Goal: Task Accomplishment & Management: Manage account settings

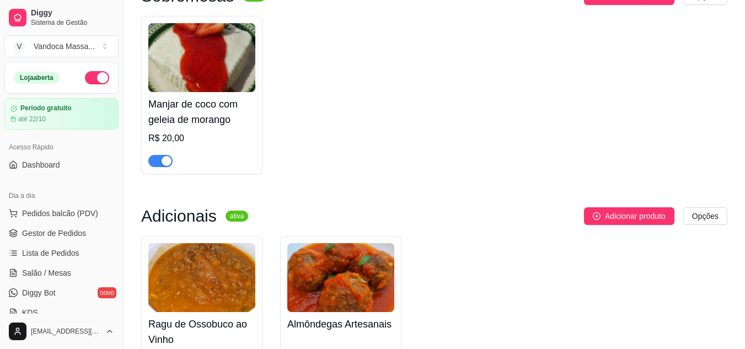
scroll to position [221, 0]
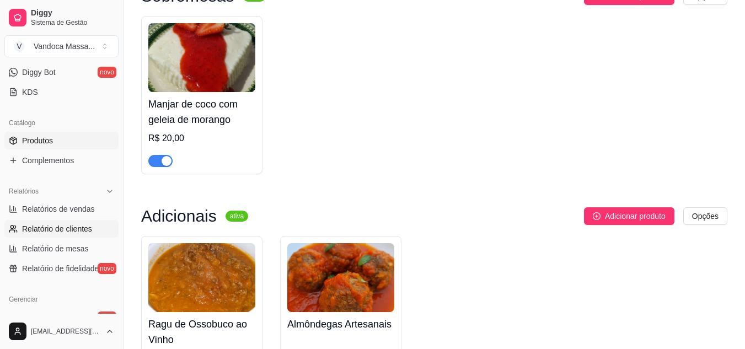
click at [62, 228] on span "Relatório de clientes" at bounding box center [57, 228] width 70 height 11
select select "30"
select select "HIGHEST_TOTAL_SPENT_WITH_ORDERS"
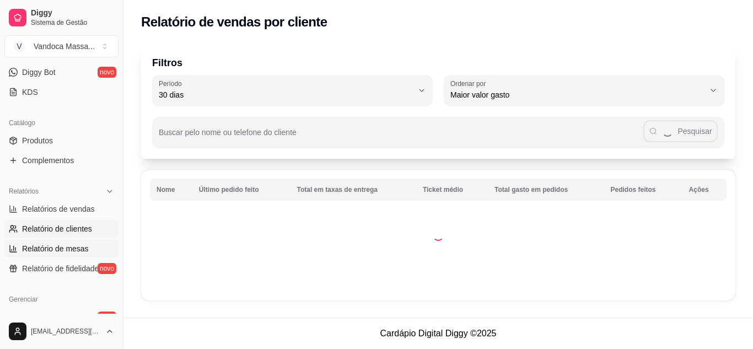
click at [58, 241] on link "Relatório de mesas" at bounding box center [61, 249] width 114 height 18
select select "TOTAL_OF_ORDERS"
select select "7"
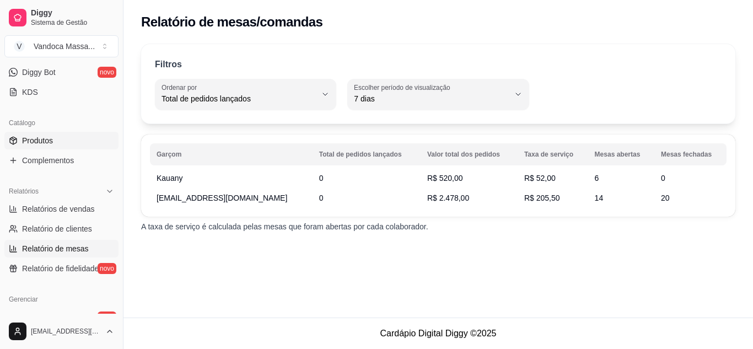
click at [41, 143] on span "Produtos" at bounding box center [37, 140] width 31 height 11
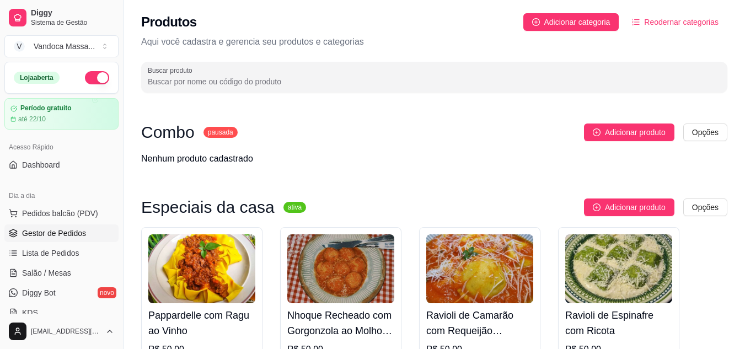
click at [71, 233] on span "Gestor de Pedidos" at bounding box center [54, 233] width 64 height 11
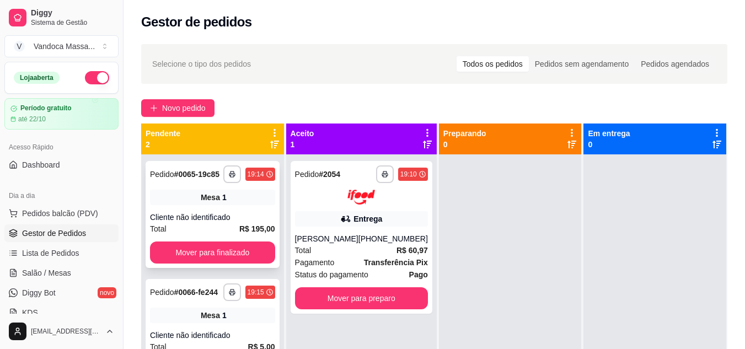
click at [212, 204] on div "Mesa 1" at bounding box center [212, 197] width 125 height 15
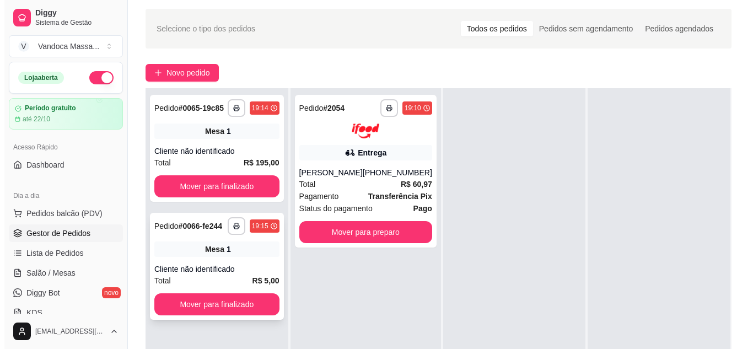
scroll to position [55, 0]
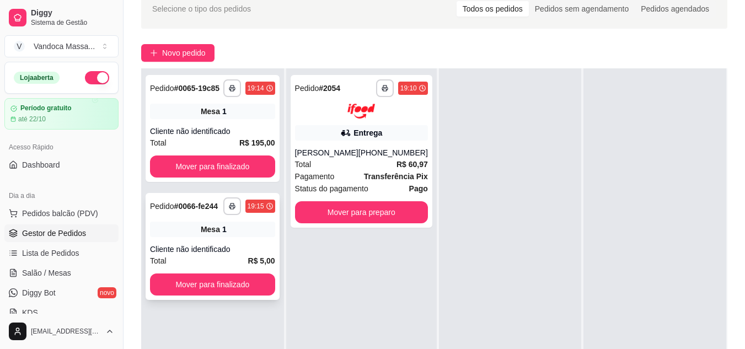
click at [216, 243] on div "**********" at bounding box center [213, 246] width 134 height 107
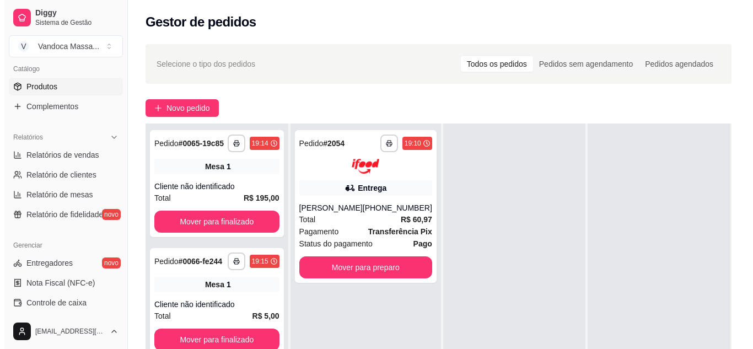
scroll to position [276, 0]
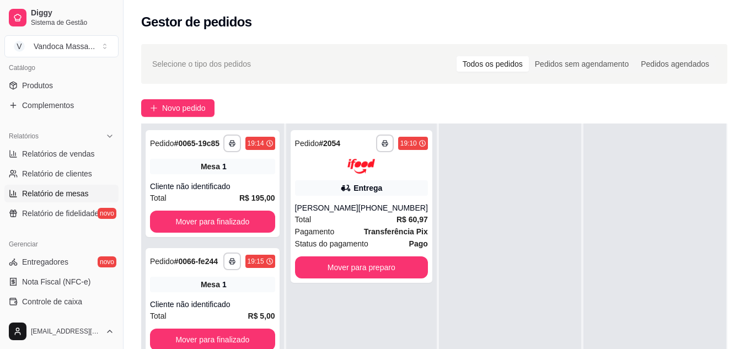
click at [72, 188] on link "Relatório de mesas" at bounding box center [61, 194] width 114 height 18
select select "TOTAL_OF_ORDERS"
select select "7"
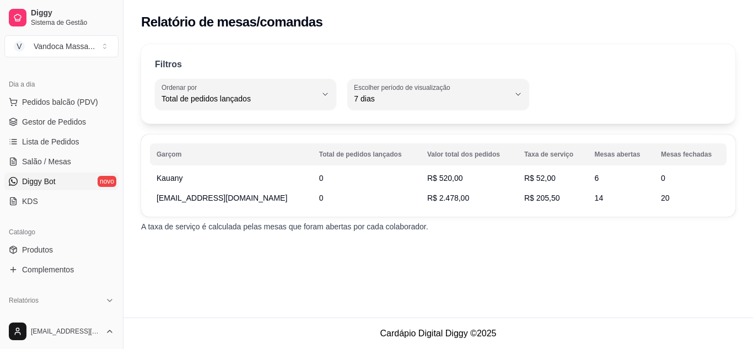
scroll to position [110, 0]
click at [62, 163] on span "Salão / Mesas" at bounding box center [46, 162] width 49 height 11
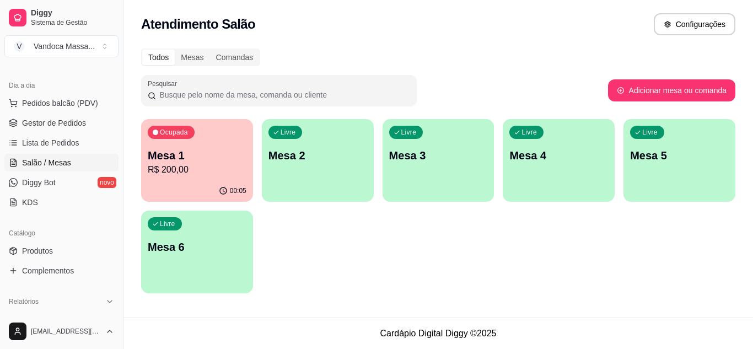
click at [195, 172] on p "R$ 200,00" at bounding box center [197, 169] width 99 height 13
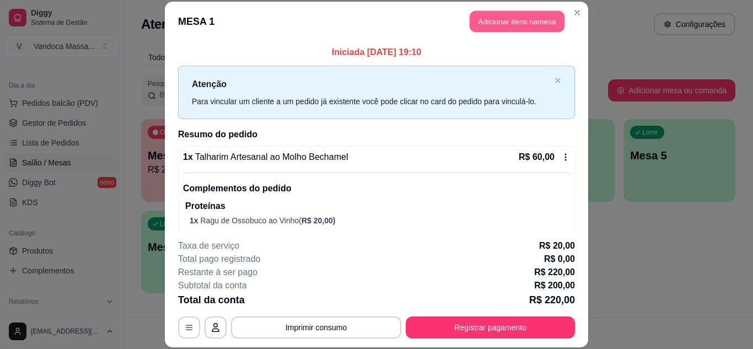
click at [485, 32] on button "Adicionar itens na mesa" at bounding box center [517, 22] width 95 height 22
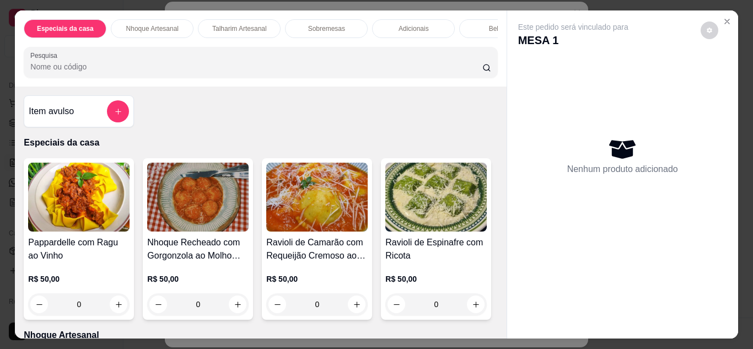
click at [112, 303] on div "0" at bounding box center [78, 304] width 101 height 22
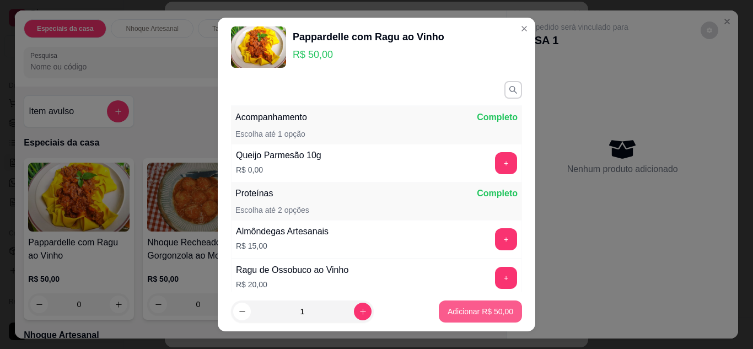
click at [462, 308] on p "Adicionar R$ 50,00" at bounding box center [481, 311] width 66 height 11
type input "1"
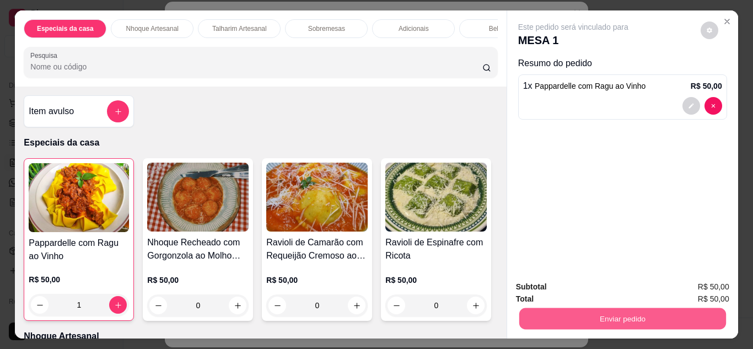
click at [639, 314] on button "Enviar pedido" at bounding box center [622, 319] width 207 height 22
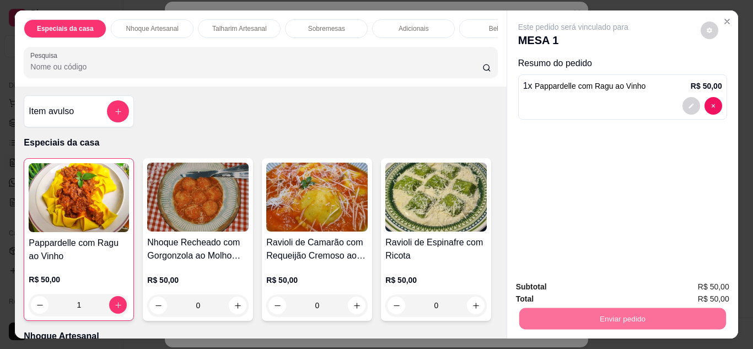
click at [688, 282] on button "Enviar pedido" at bounding box center [701, 287] width 61 height 20
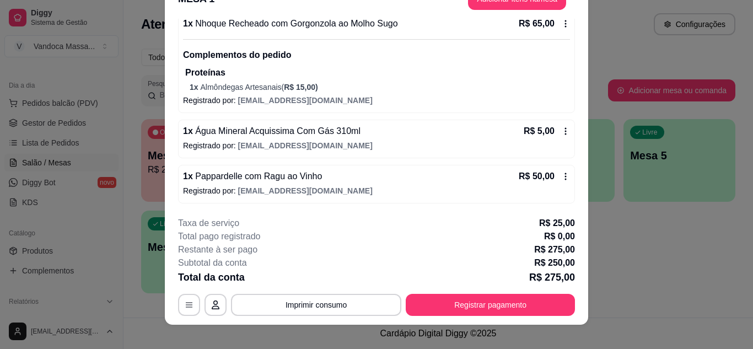
scroll to position [34, 0]
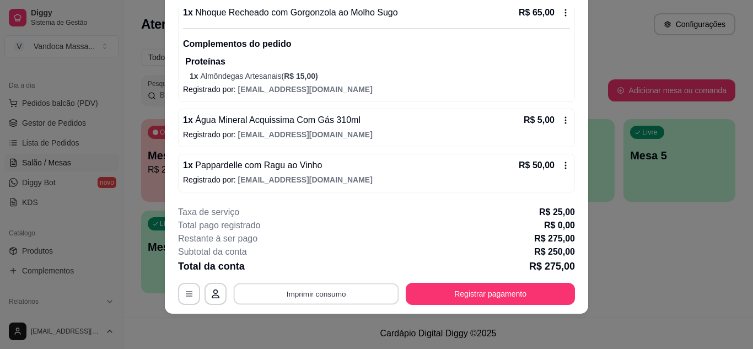
click at [339, 299] on button "Imprimir consumo" at bounding box center [316, 294] width 165 height 22
click at [297, 259] on div "Escolha a impressora IMPRESSORA" at bounding box center [315, 261] width 91 height 38
click at [319, 270] on button "IMPRESSORA" at bounding box center [316, 269] width 80 height 18
click at [482, 228] on div "Total pago registrado R$ 0,00" at bounding box center [376, 225] width 397 height 13
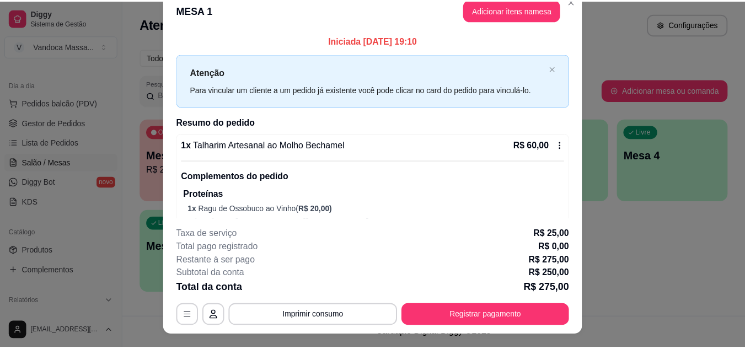
scroll to position [0, 0]
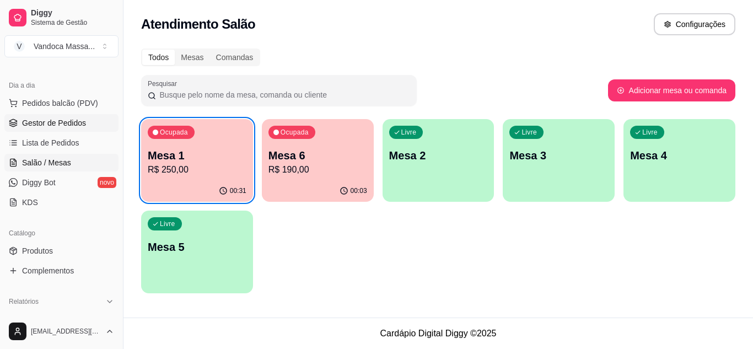
drag, startPoint x: 76, startPoint y: 117, endPoint x: 81, endPoint y: 121, distance: 6.0
click at [76, 117] on span "Gestor de Pedidos" at bounding box center [54, 122] width 64 height 11
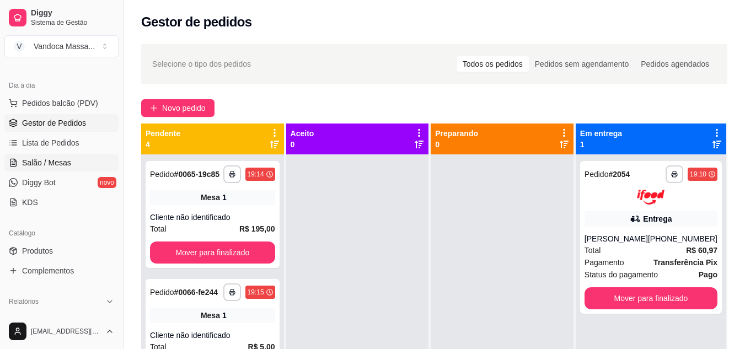
click at [55, 162] on span "Salão / Mesas" at bounding box center [46, 162] width 49 height 11
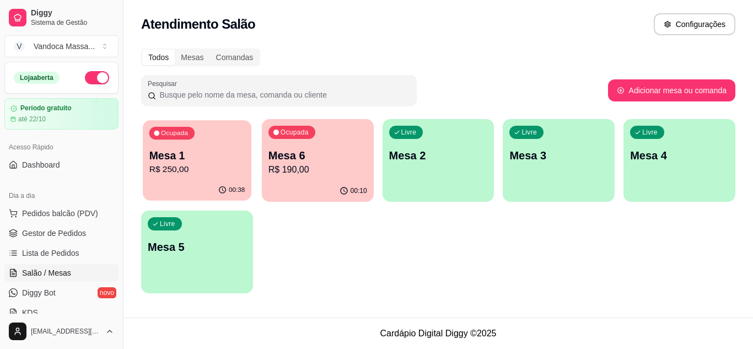
click at [233, 170] on p "R$ 250,00" at bounding box center [196, 169] width 95 height 13
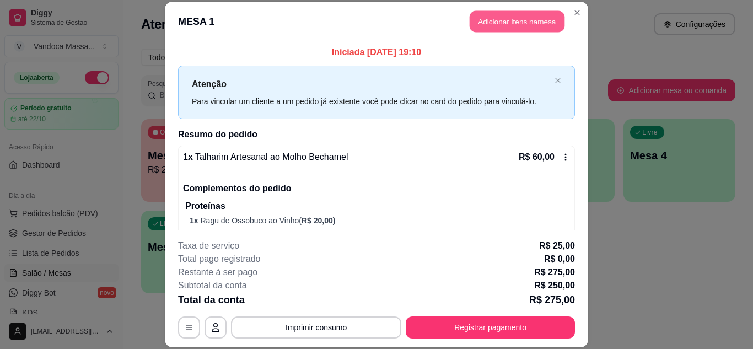
click at [499, 30] on button "Adicionar itens na mesa" at bounding box center [517, 22] width 95 height 22
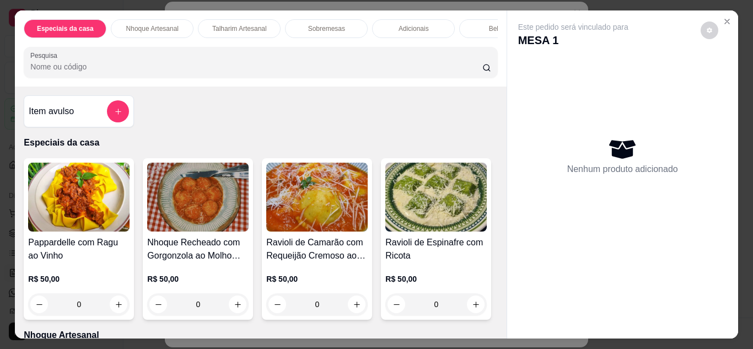
scroll to position [0, 45]
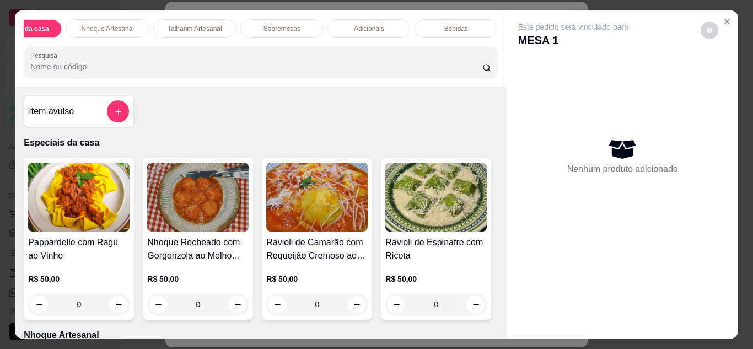
click at [452, 29] on p "Bebidas" at bounding box center [457, 28] width 24 height 9
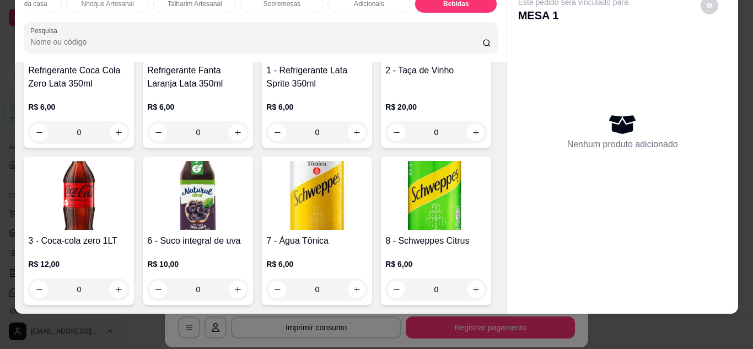
scroll to position [1689, 0]
type input "1"
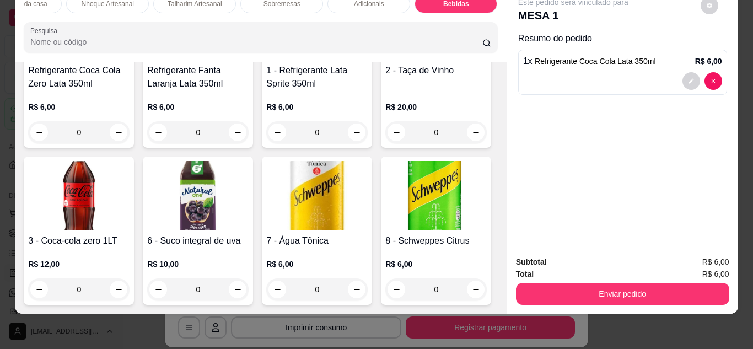
click at [581, 283] on button "Enviar pedido" at bounding box center [622, 294] width 213 height 22
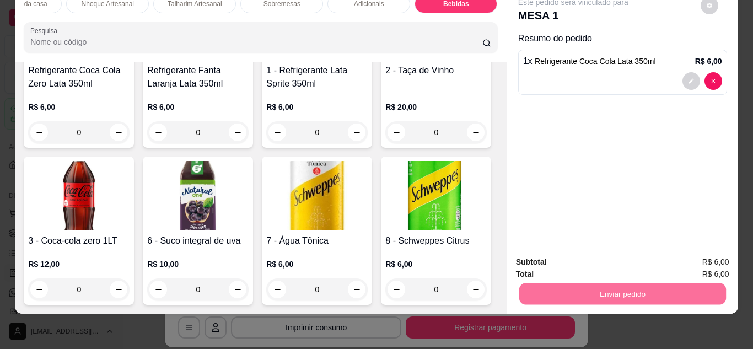
click at [704, 255] on button "Enviar pedido" at bounding box center [701, 258] width 62 height 21
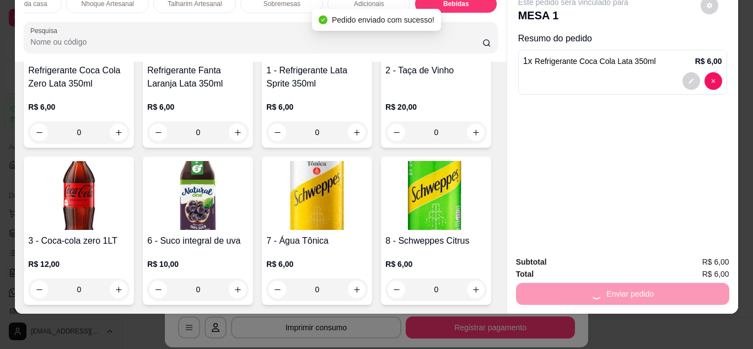
scroll to position [0, 0]
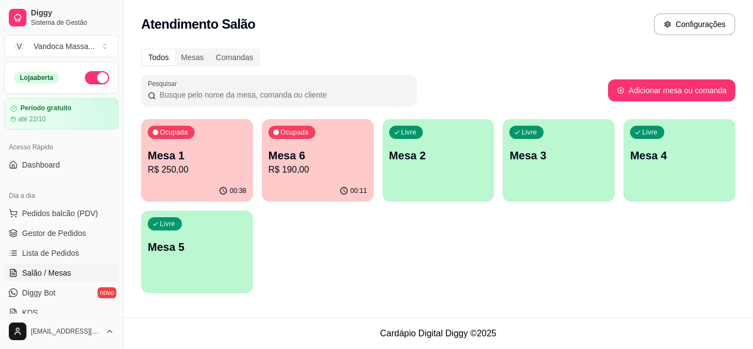
click at [309, 158] on p "Mesa 6" at bounding box center [318, 155] width 99 height 15
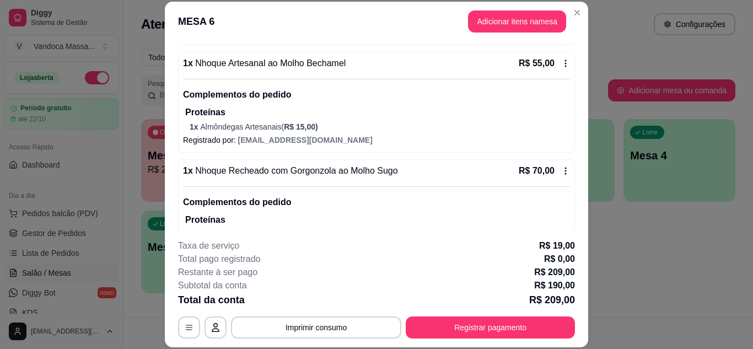
scroll to position [236, 0]
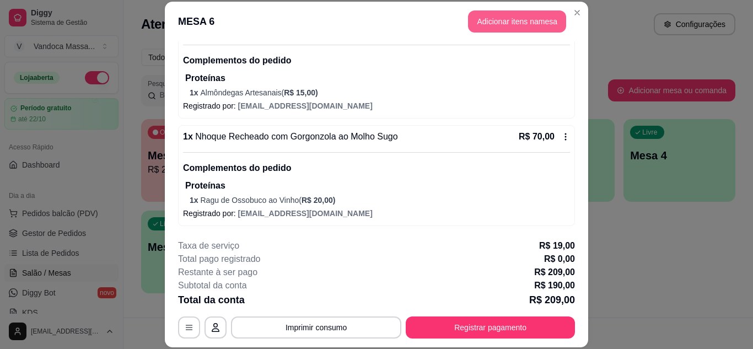
click at [490, 29] on button "Adicionar itens na mesa" at bounding box center [517, 21] width 98 height 22
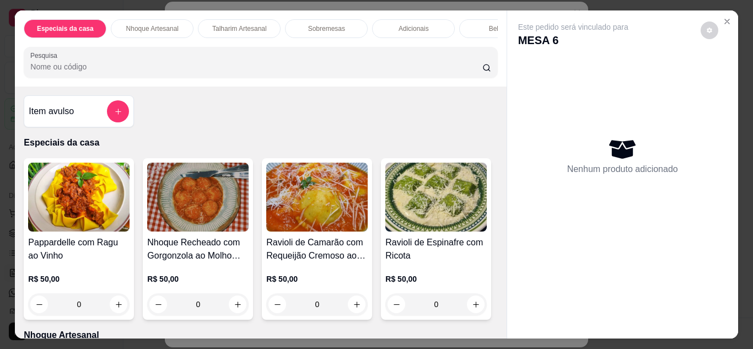
click at [489, 24] on p "Bebidas" at bounding box center [501, 28] width 24 height 9
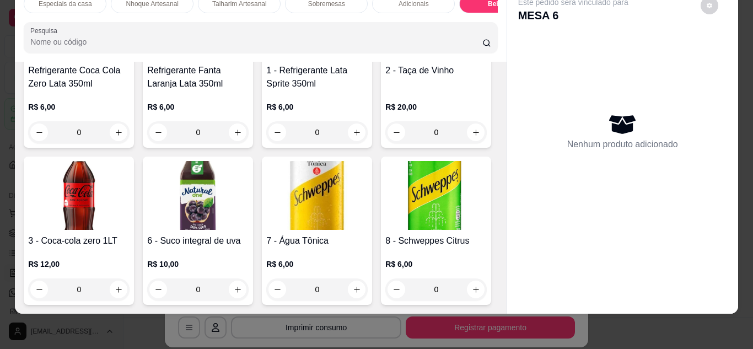
scroll to position [1578, 0]
click at [130, 60] on img at bounding box center [78, 25] width 101 height 69
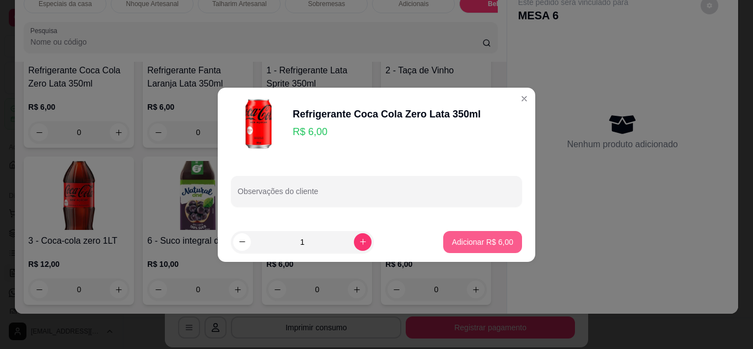
click at [465, 238] on p "Adicionar R$ 6,00" at bounding box center [482, 242] width 61 height 11
type input "1"
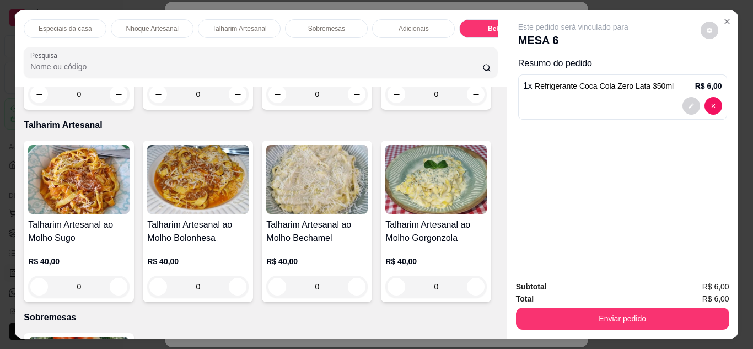
scroll to position [365, 0]
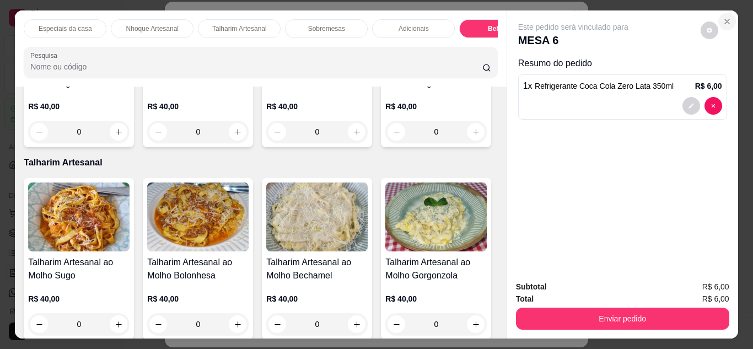
click at [723, 17] on icon "Close" at bounding box center [727, 21] width 9 height 9
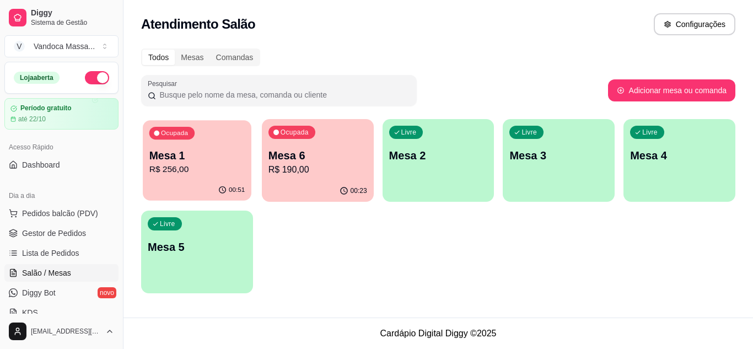
click at [198, 156] on p "Mesa 1" at bounding box center [196, 155] width 95 height 15
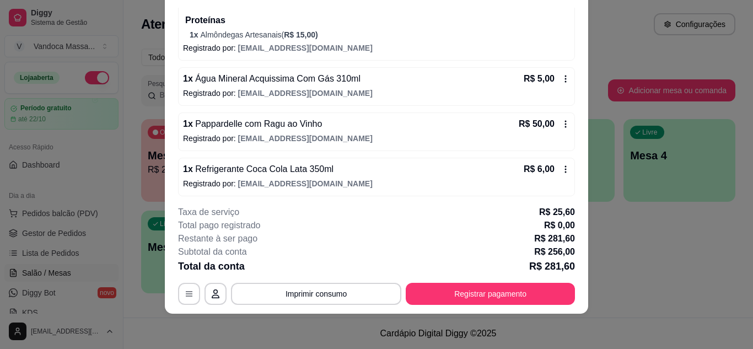
scroll to position [371, 0]
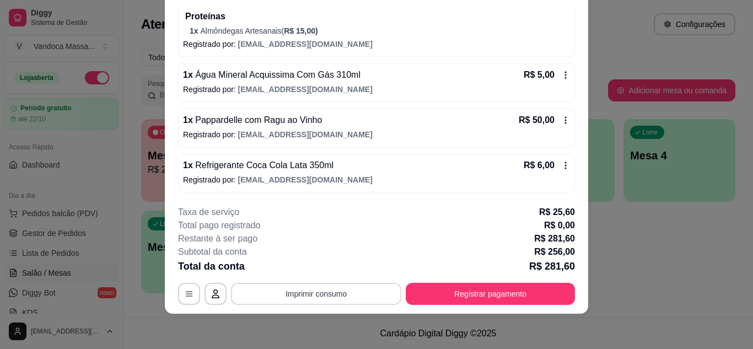
click at [360, 297] on button "Imprimir consumo" at bounding box center [316, 294] width 170 height 22
click at [334, 271] on button "IMPRESSORA" at bounding box center [315, 268] width 77 height 17
click at [374, 250] on div "Subtotal da conta R$ 256,00" at bounding box center [376, 251] width 397 height 13
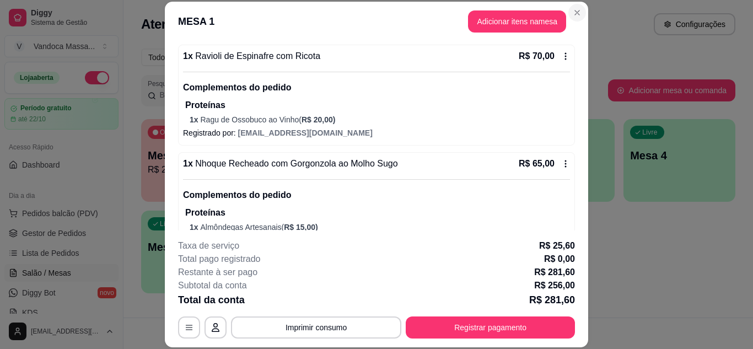
scroll to position [206, 0]
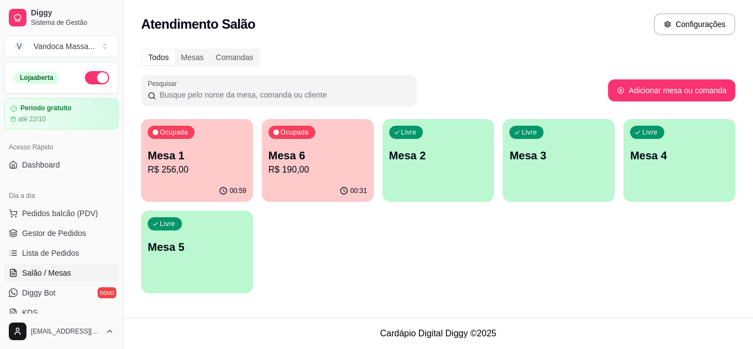
click at [223, 180] on div "Ocupada Mesa 1 R$ 256,00" at bounding box center [197, 149] width 112 height 61
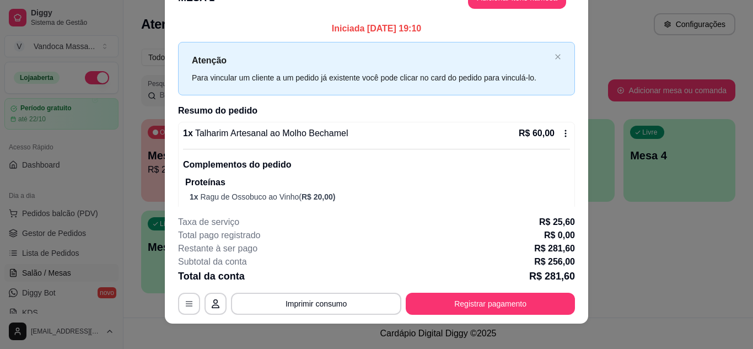
scroll to position [34, 0]
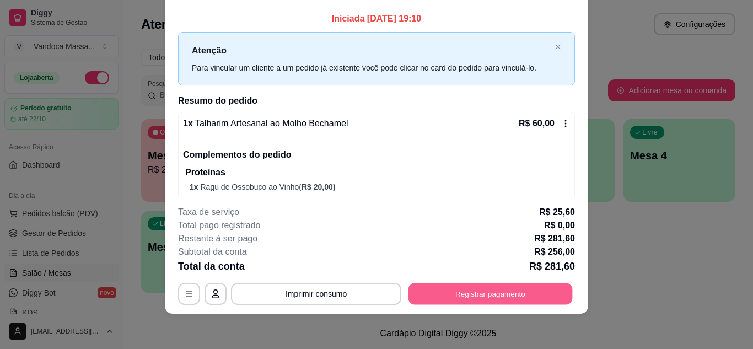
click at [492, 291] on button "Registrar pagamento" at bounding box center [491, 294] width 164 height 22
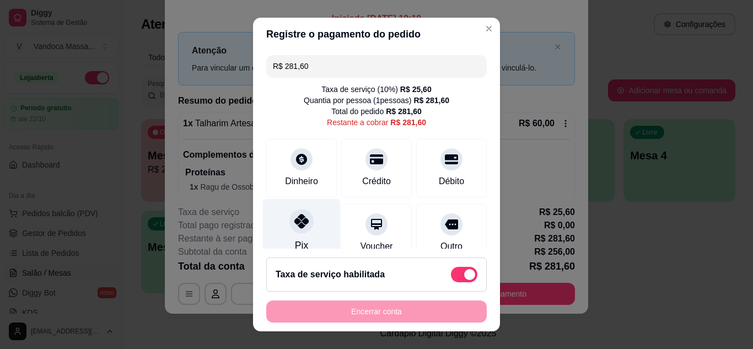
click at [307, 218] on div at bounding box center [302, 221] width 24 height 24
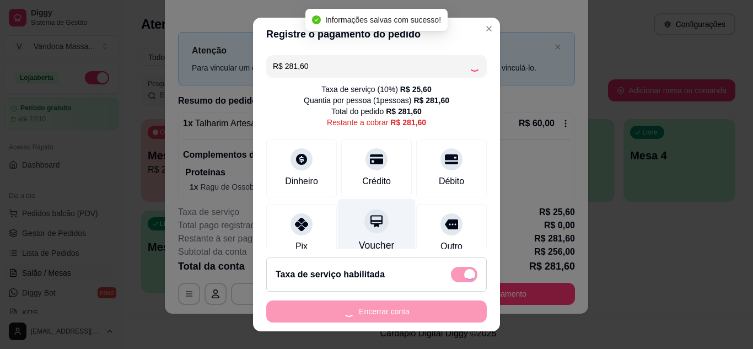
type input "R$ 0,00"
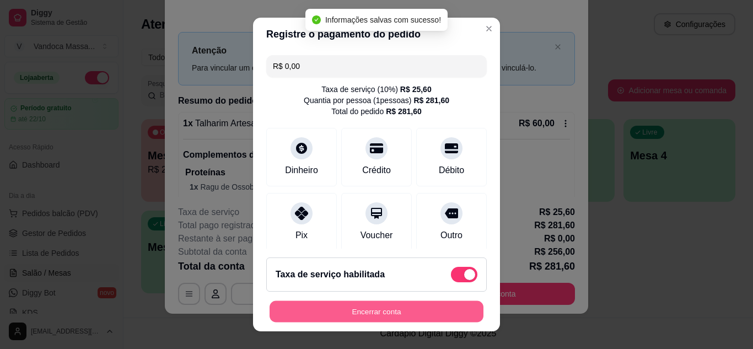
click at [375, 312] on button "Encerrar conta" at bounding box center [377, 312] width 214 height 22
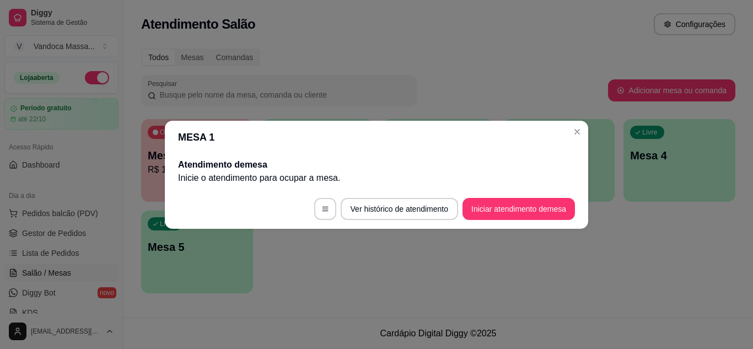
scroll to position [0, 0]
